Goal: Task Accomplishment & Management: Manage account settings

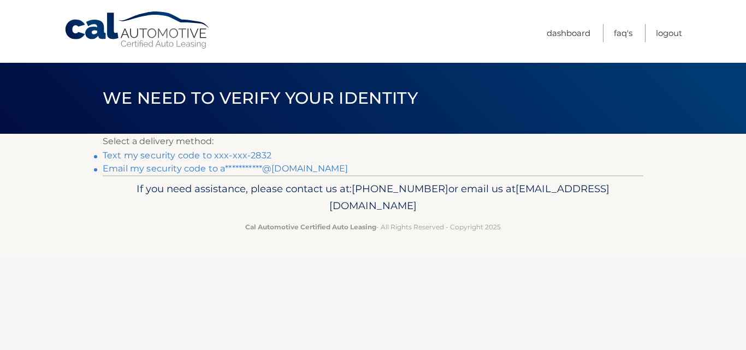
click at [172, 153] on link "Text my security code to xxx-xxx-2832" at bounding box center [187, 155] width 169 height 10
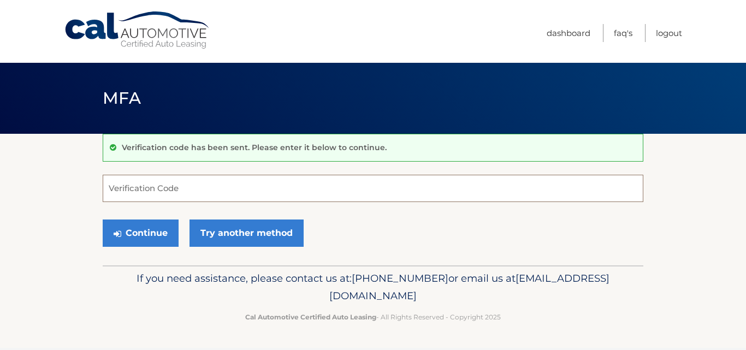
click at [173, 190] on input "Verification Code" at bounding box center [373, 188] width 541 height 27
type input "483687"
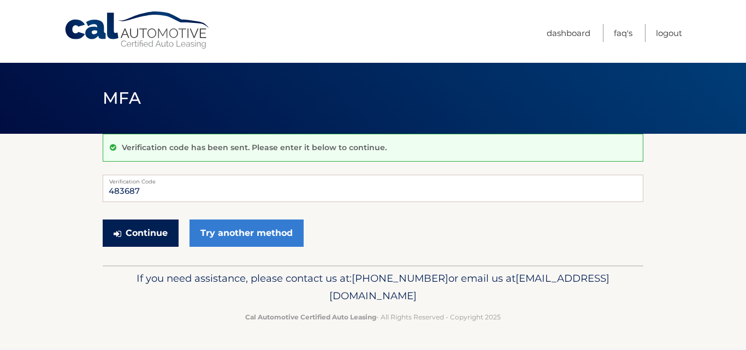
click at [114, 235] on icon "submit" at bounding box center [118, 233] width 8 height 9
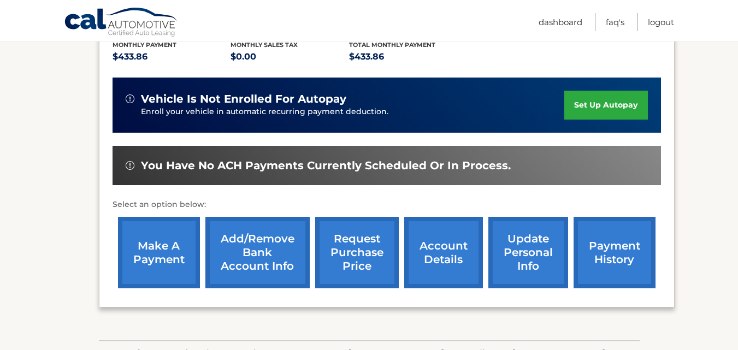
scroll to position [240, 0]
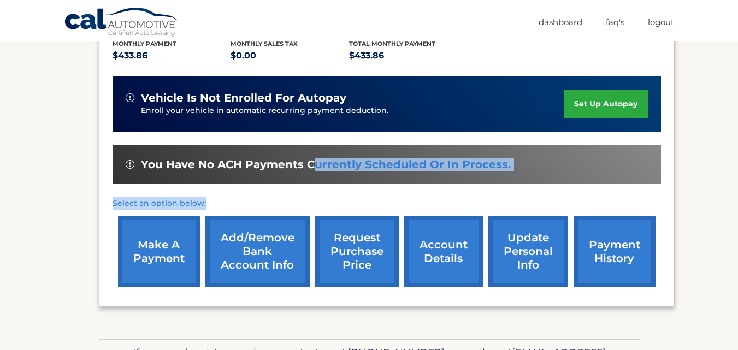
drag, startPoint x: 314, startPoint y: 188, endPoint x: 326, endPoint y: 203, distance: 19.5
click at [326, 203] on div "Monthly Payment $433.86 Monthly sales Tax $0.00 Total Monthly Payment $433.86 v…" at bounding box center [387, 158] width 548 height 269
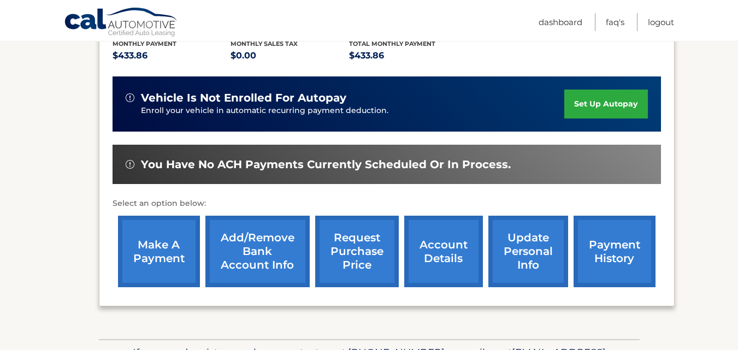
click at [459, 252] on link "account details" at bounding box center [443, 252] width 79 height 72
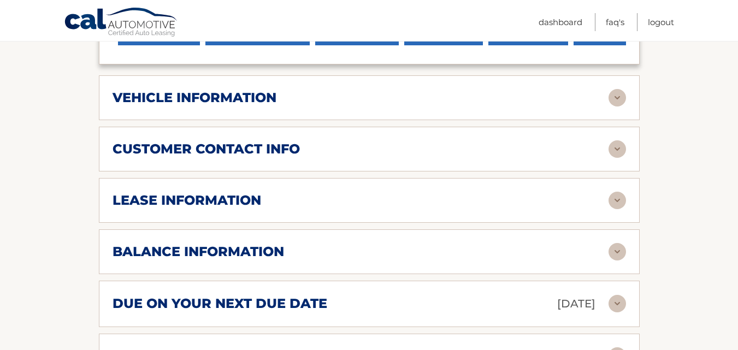
scroll to position [536, 0]
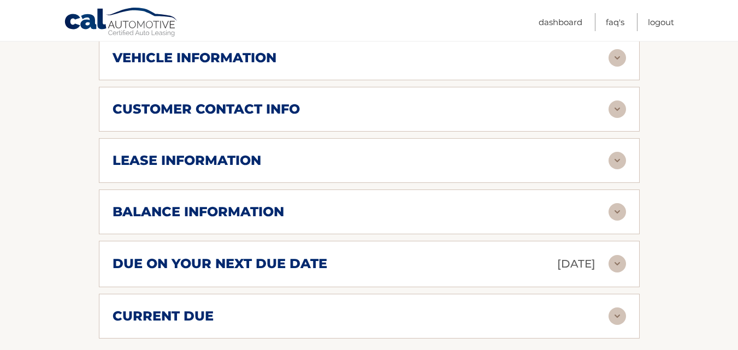
click at [216, 234] on div "balance information Payments Received 5 Payments Remaining 34 Next Payment will…" at bounding box center [369, 212] width 541 height 45
click at [253, 220] on h2 "balance information" at bounding box center [199, 212] width 172 height 16
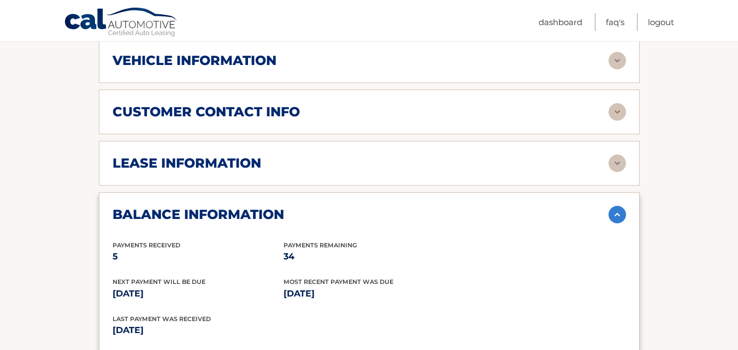
scroll to position [523, 0]
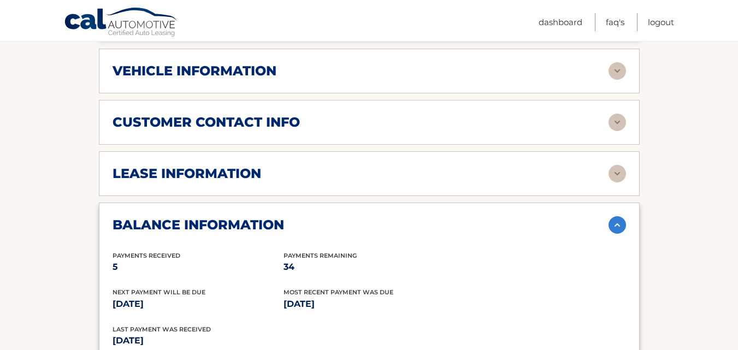
click at [624, 182] on img at bounding box center [617, 173] width 17 height 17
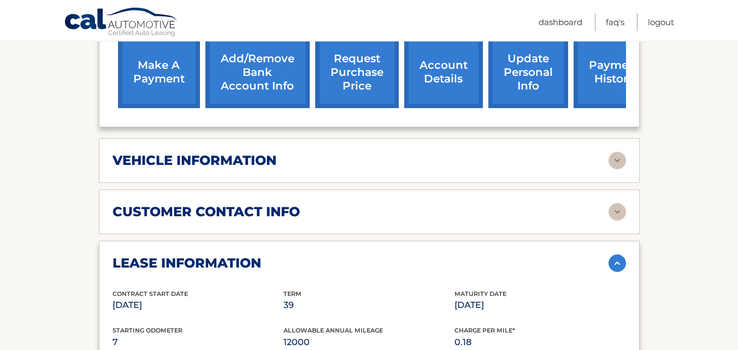
scroll to position [433, 0]
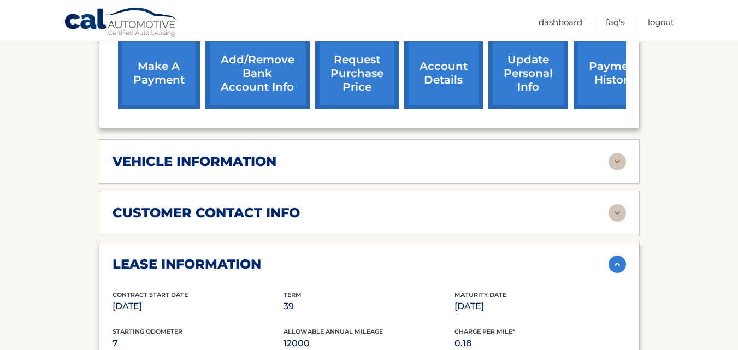
click at [617, 201] on div "lease account #44455906680 vehicle 2025 Honda HR-V name ANDREINA SANCHEZ CARROL…" at bounding box center [369, 294] width 541 height 972
click at [611, 170] on img at bounding box center [617, 161] width 17 height 17
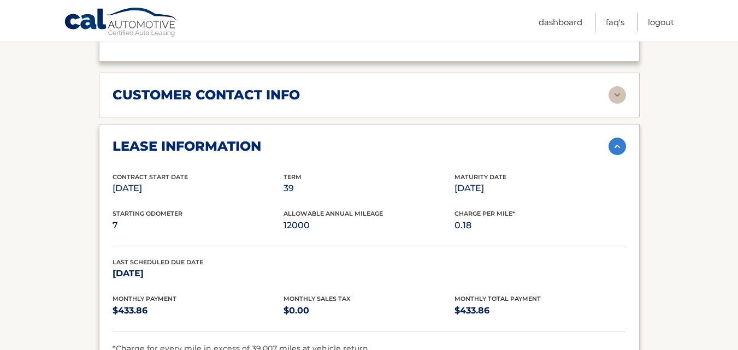
scroll to position [811, 0]
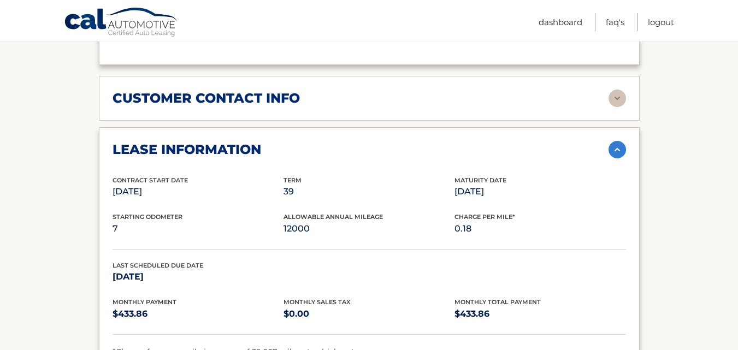
click at [622, 107] on img at bounding box center [617, 98] width 17 height 17
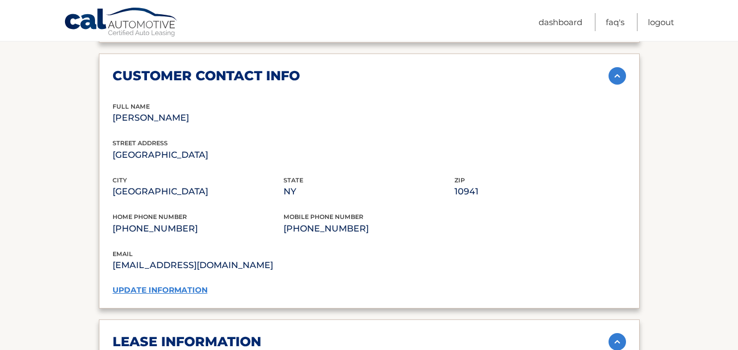
scroll to position [825, 0]
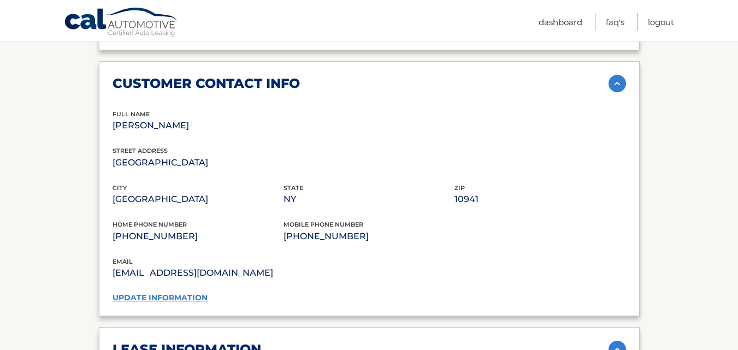
click at [181, 303] on link "update information" at bounding box center [160, 298] width 95 height 10
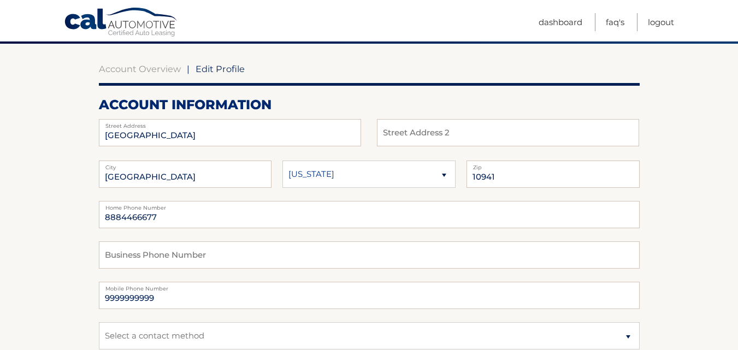
scroll to position [97, 0]
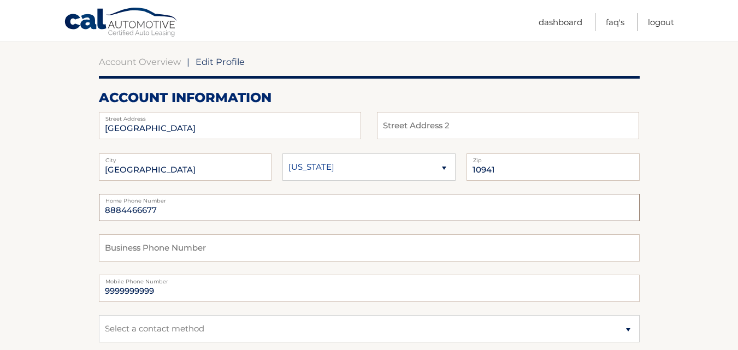
click at [199, 210] on input "8884466677" at bounding box center [369, 207] width 541 height 27
type input "8"
type input "/"
type input "8456452832"
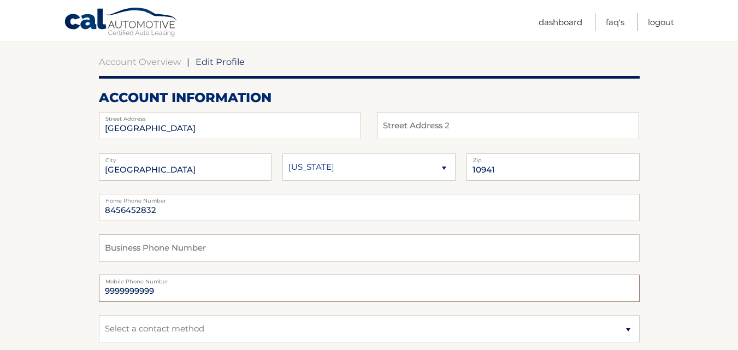
drag, startPoint x: 183, startPoint y: 292, endPoint x: 88, endPoint y: 287, distance: 94.7
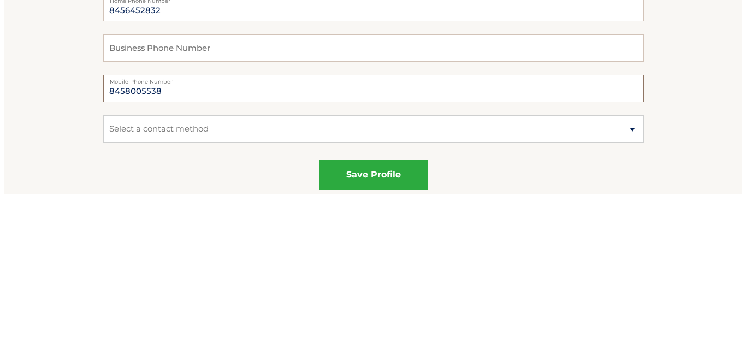
scroll to position [177, 0]
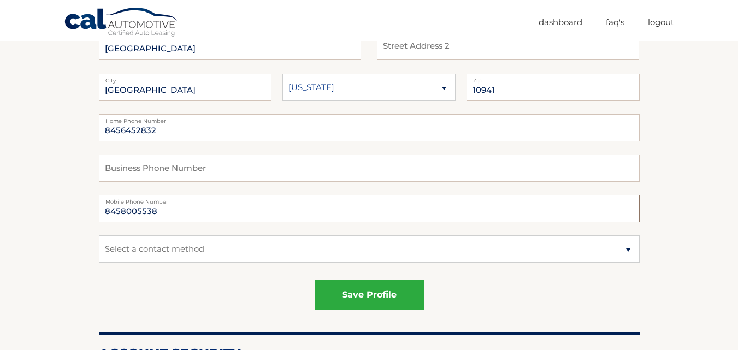
type input "8458005538"
click at [205, 246] on select "Select a contact method Mobile Home" at bounding box center [369, 248] width 541 height 27
select select "1"
click at [99, 235] on select "Select a contact method Mobile Home" at bounding box center [369, 248] width 541 height 27
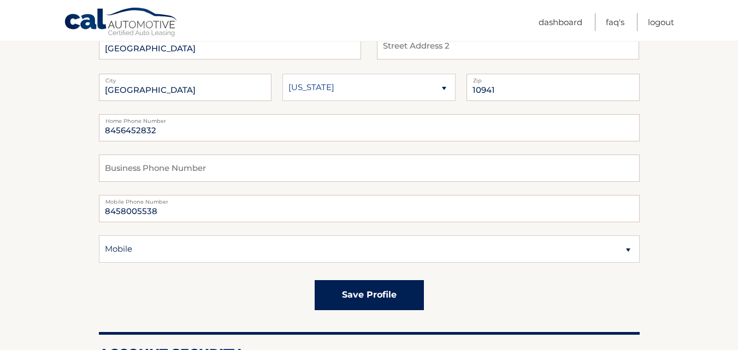
click at [347, 288] on button "save profile" at bounding box center [369, 295] width 109 height 30
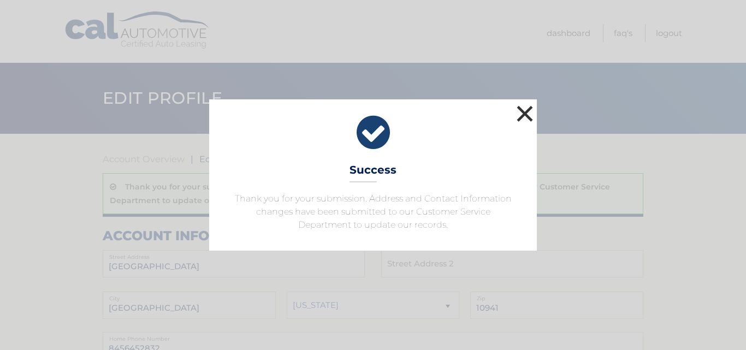
click at [524, 109] on button "×" at bounding box center [525, 114] width 22 height 22
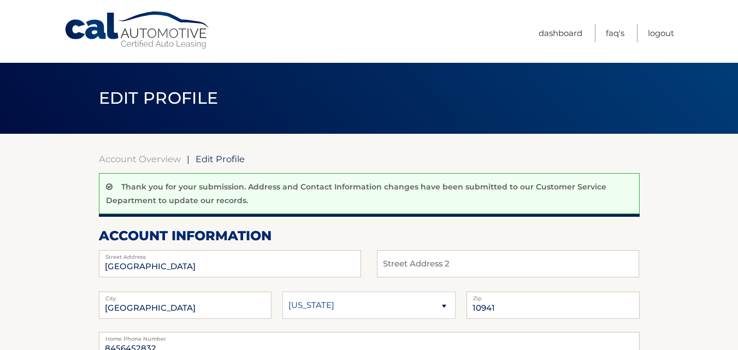
click at [137, 160] on link "Account Overview" at bounding box center [140, 158] width 82 height 11
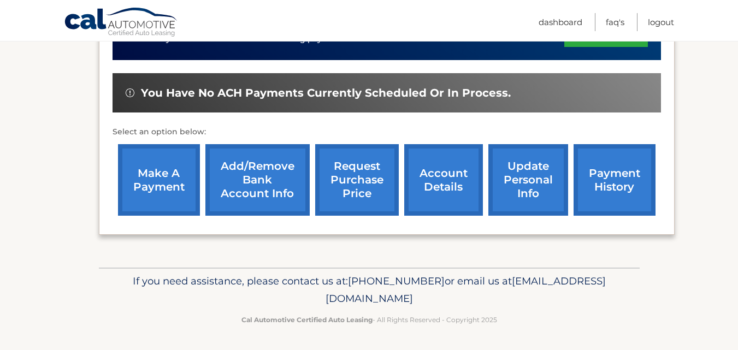
scroll to position [325, 0]
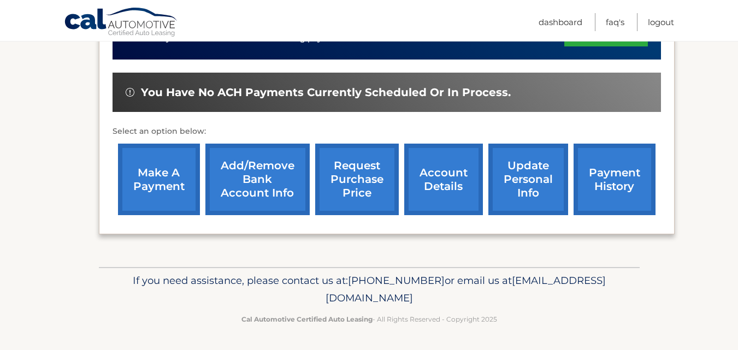
click at [426, 175] on link "account details" at bounding box center [443, 180] width 79 height 72
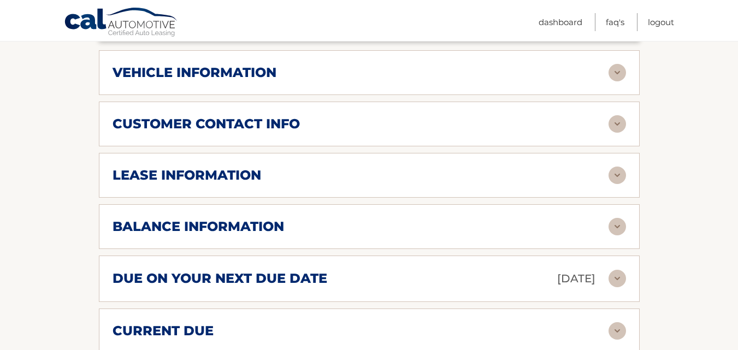
scroll to position [523, 0]
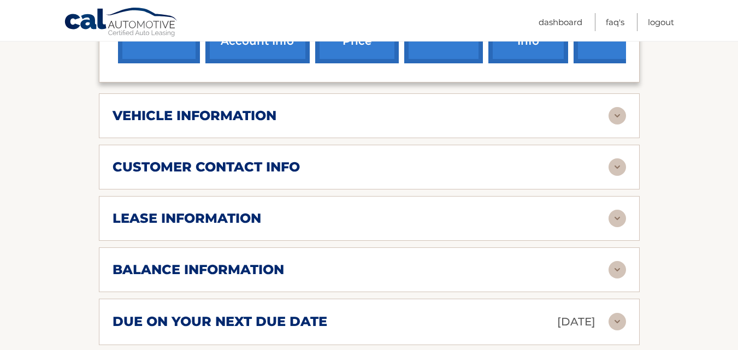
click at [612, 227] on img at bounding box center [617, 218] width 17 height 17
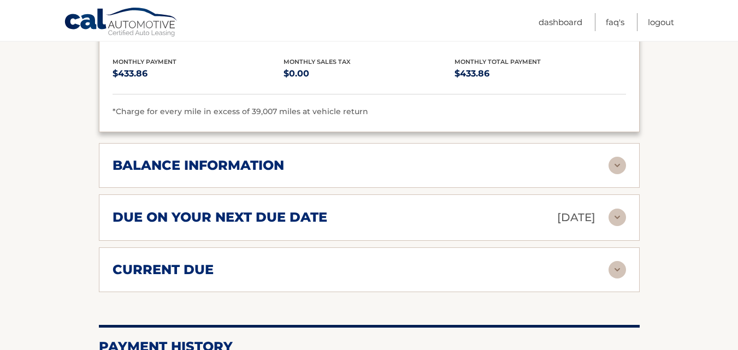
scroll to position [802, 0]
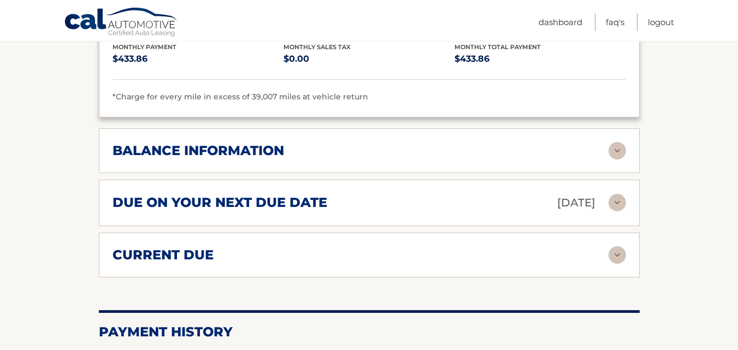
click at [611, 160] on img at bounding box center [617, 150] width 17 height 17
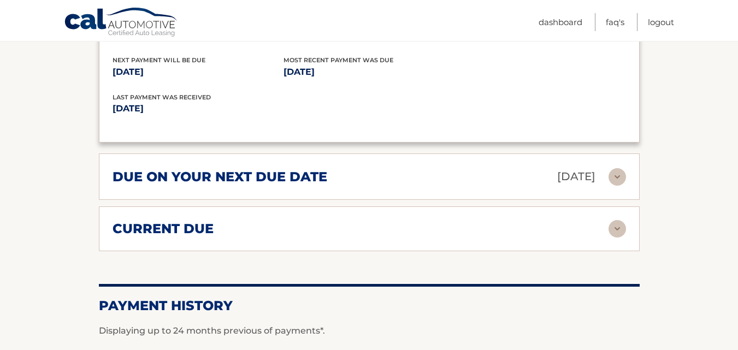
scroll to position [989, 0]
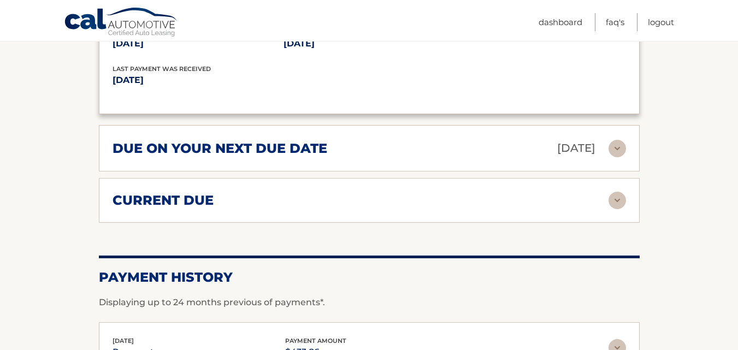
click at [616, 157] on img at bounding box center [617, 148] width 17 height 17
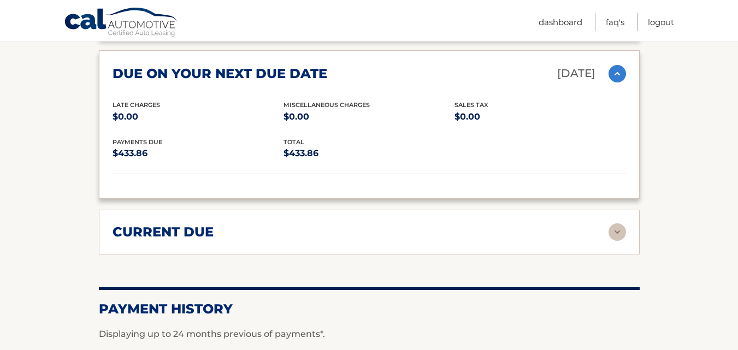
scroll to position [1065, 0]
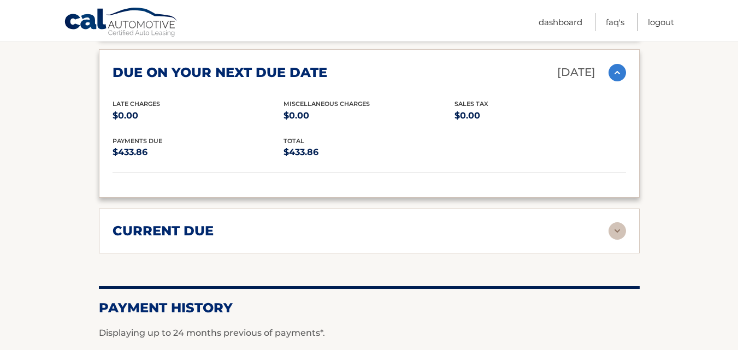
click at [594, 239] on div "current due" at bounding box center [361, 231] width 496 height 16
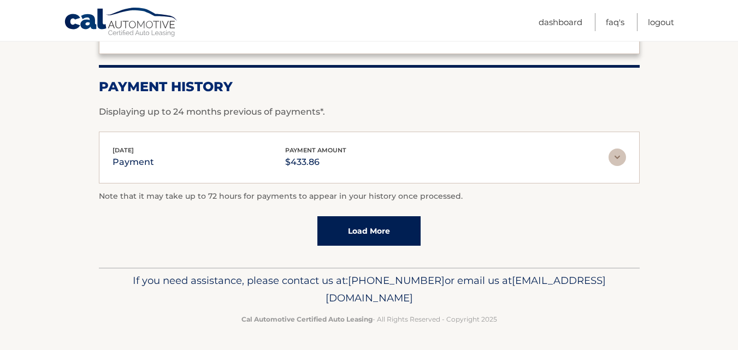
scroll to position [1381, 0]
click at [613, 155] on img at bounding box center [617, 157] width 17 height 17
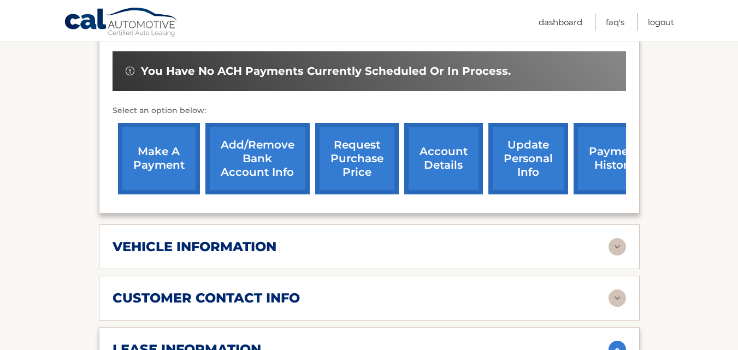
scroll to position [336, 0]
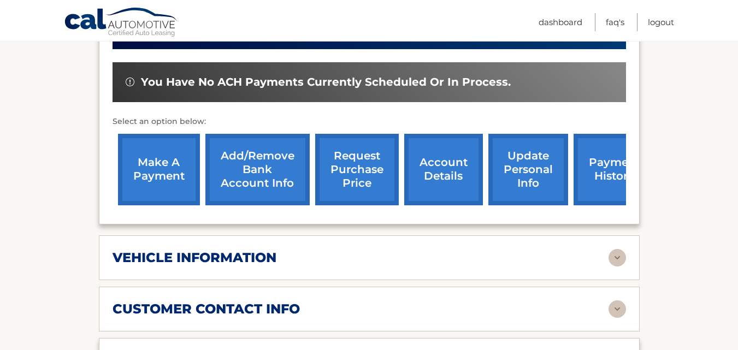
click at [609, 189] on link "payment history" at bounding box center [615, 170] width 82 height 72
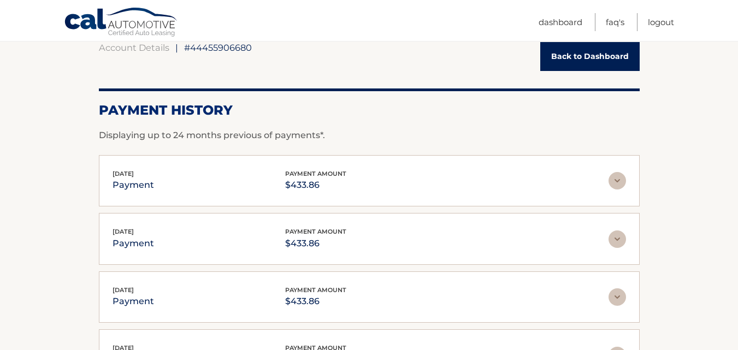
scroll to position [108, 0]
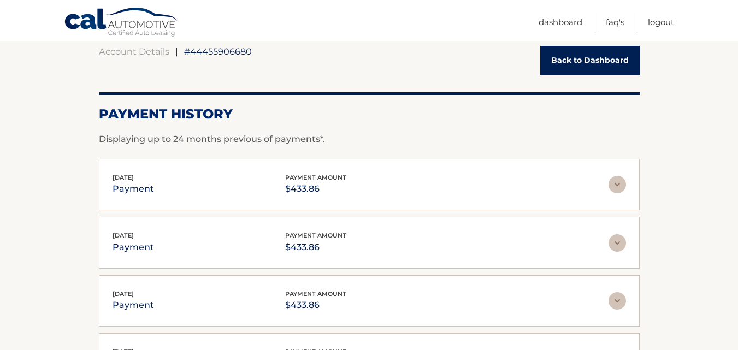
click at [582, 67] on link "Back to Dashboard" at bounding box center [589, 60] width 99 height 29
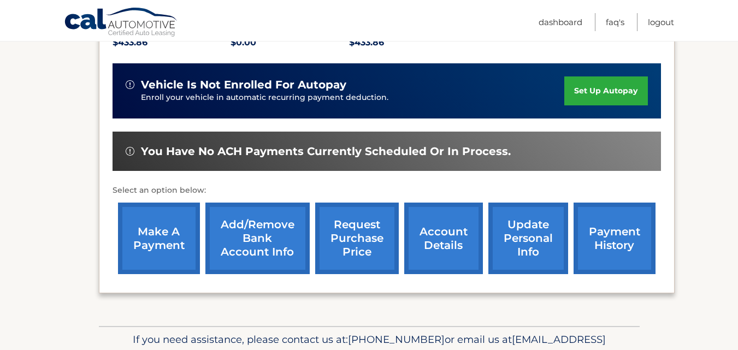
scroll to position [262, 0]
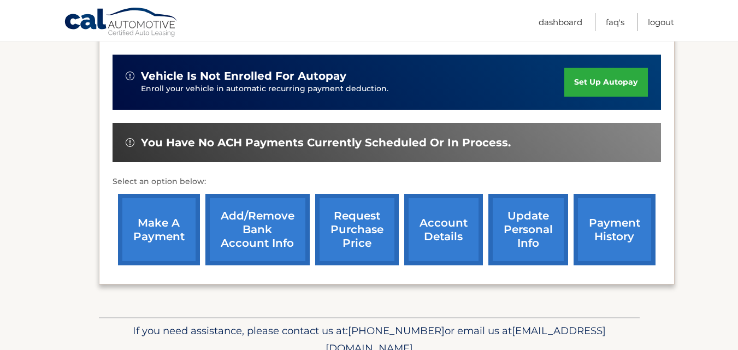
click at [146, 239] on link "make a payment" at bounding box center [159, 230] width 82 height 72
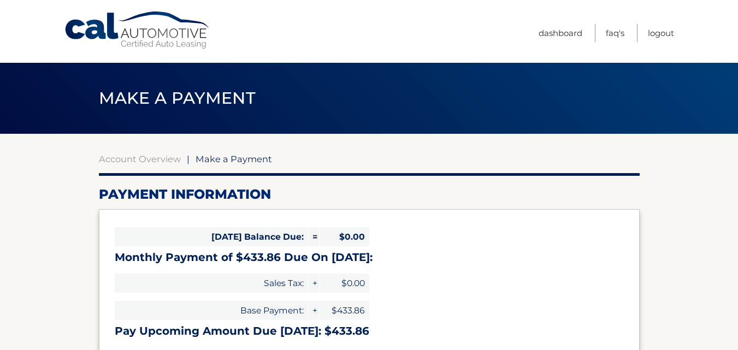
select select "YzU4ZTNjNWYtNDZjMi00ZjdkLWEwZTQtMTViOWNmMThhZTli"
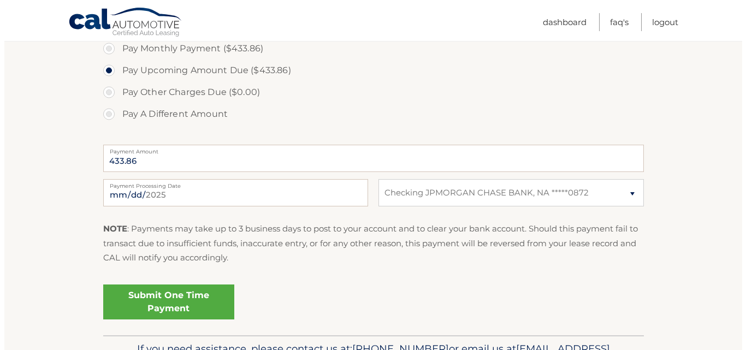
scroll to position [363, 0]
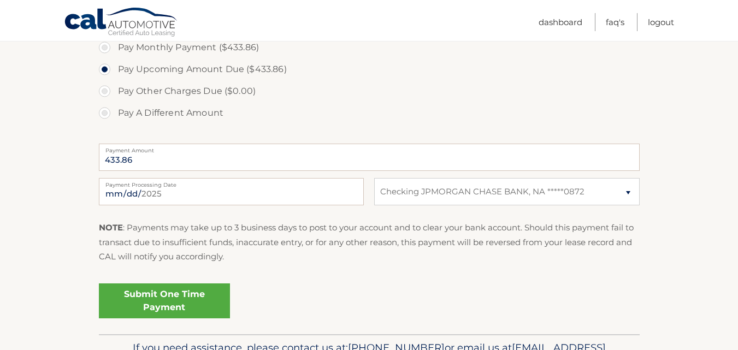
click at [194, 300] on link "Submit One Time Payment" at bounding box center [164, 301] width 131 height 35
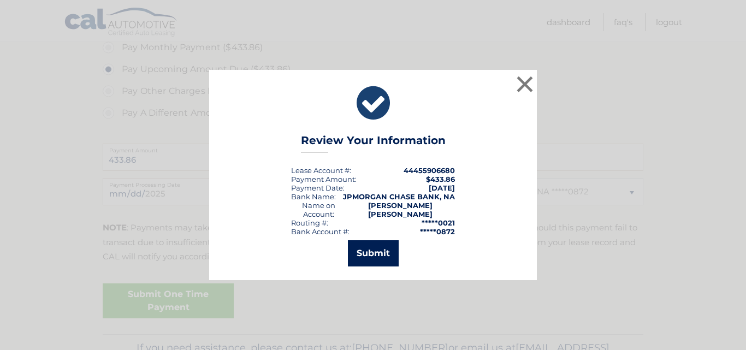
click at [366, 258] on button "Submit" at bounding box center [373, 253] width 51 height 26
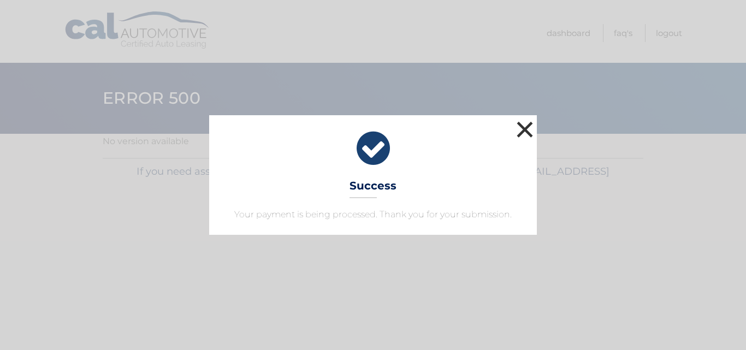
click at [521, 126] on button "×" at bounding box center [525, 130] width 22 height 22
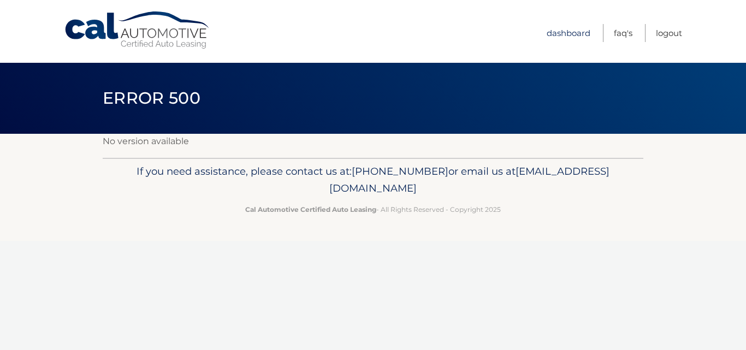
click at [562, 31] on link "Dashboard" at bounding box center [569, 33] width 44 height 18
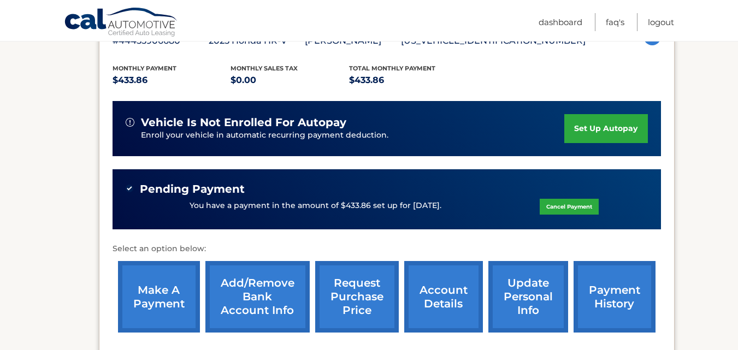
scroll to position [231, 0]
